Goal: Task Accomplishment & Management: Manage account settings

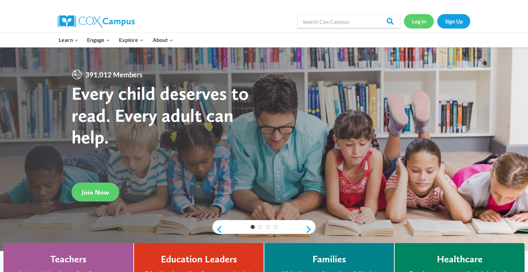
click at [423, 22] on link "Log In" at bounding box center [419, 21] width 30 height 14
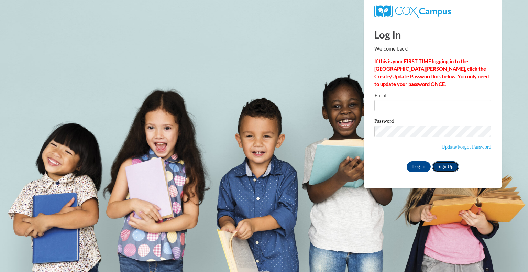
click at [438, 168] on link "Sign Up" at bounding box center [445, 166] width 27 height 11
click at [420, 165] on input "Log In" at bounding box center [418, 166] width 24 height 11
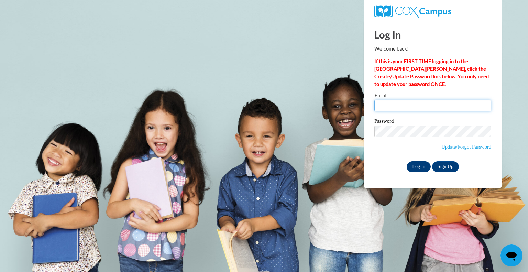
type input "rveit@kewaskumschools.org"
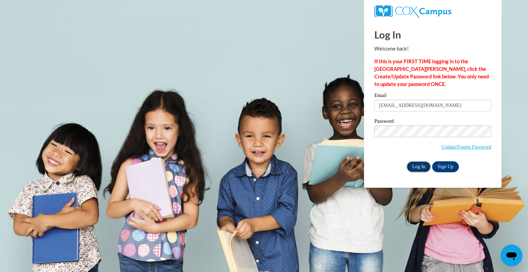
click at [420, 169] on input "Log In" at bounding box center [418, 166] width 24 height 11
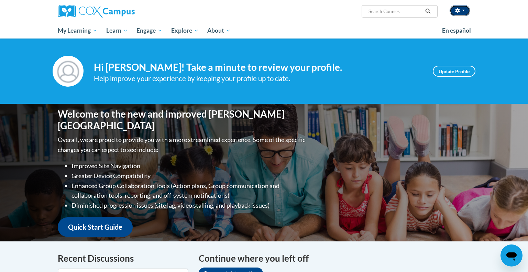
click at [461, 8] on button "button" at bounding box center [459, 10] width 21 height 11
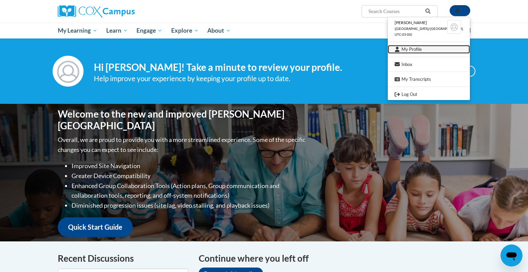
click at [426, 52] on link "My Profile" at bounding box center [429, 49] width 82 height 9
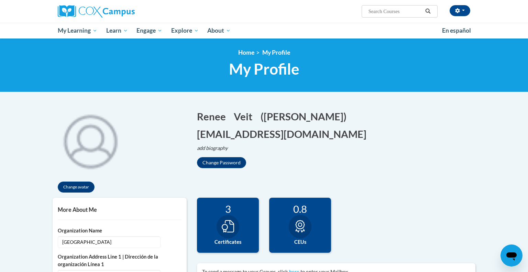
click at [222, 220] on icon at bounding box center [228, 226] width 12 height 12
click at [227, 210] on div "3" at bounding box center [228, 209] width 52 height 12
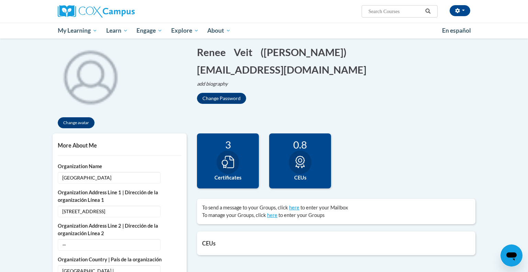
scroll to position [77, 0]
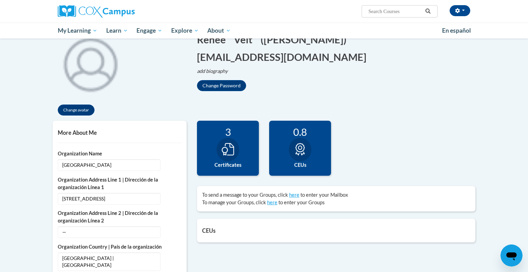
click at [230, 156] on div at bounding box center [227, 149] width 23 height 23
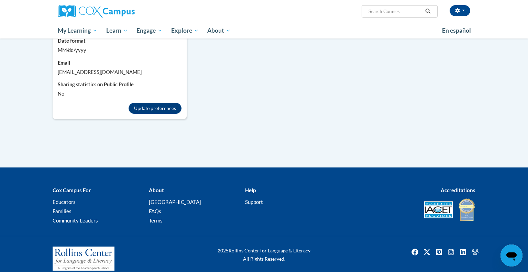
scroll to position [0, 0]
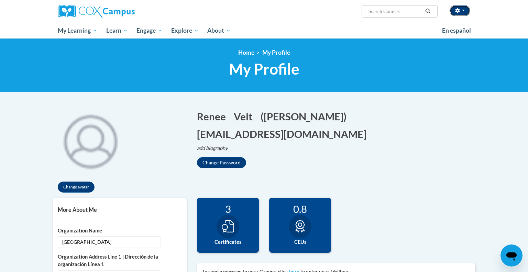
click at [464, 14] on button "button" at bounding box center [459, 10] width 21 height 11
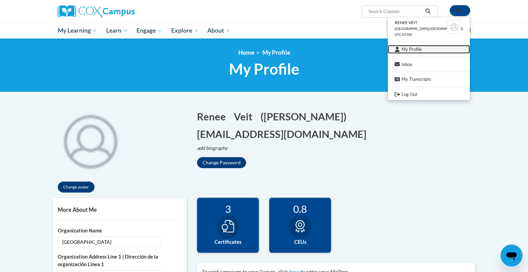
click at [417, 53] on link "My Profile" at bounding box center [429, 49] width 82 height 9
